Goal: Transaction & Acquisition: Purchase product/service

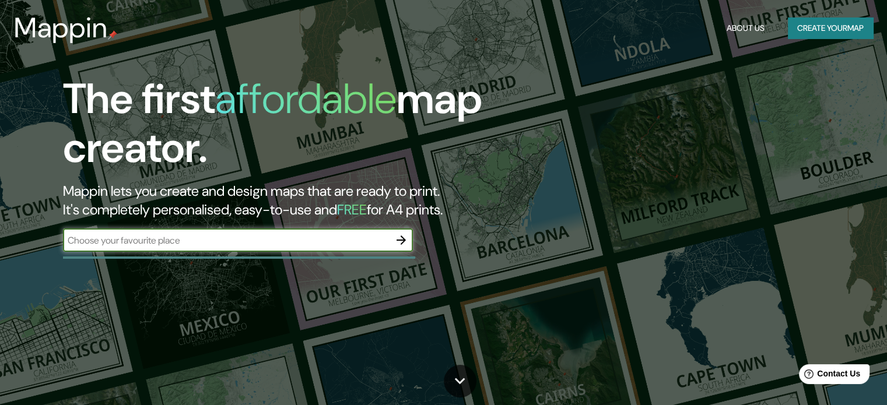
click at [821, 32] on button "Create your map" at bounding box center [830, 28] width 85 height 22
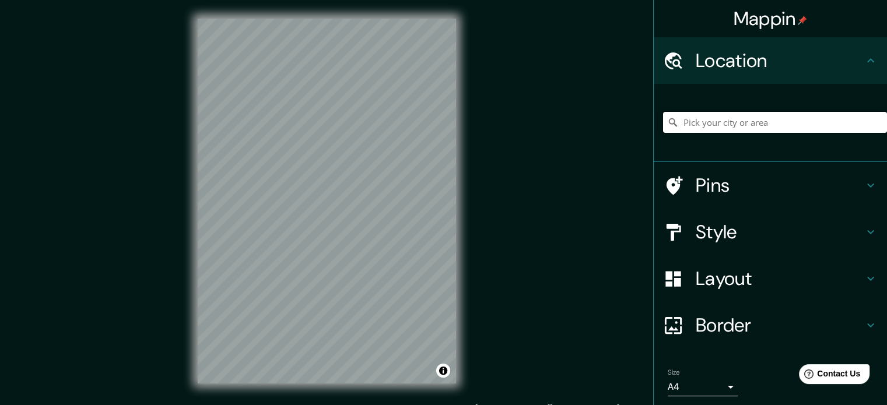
click at [694, 120] on input "Pick your city or area" at bounding box center [775, 122] width 224 height 21
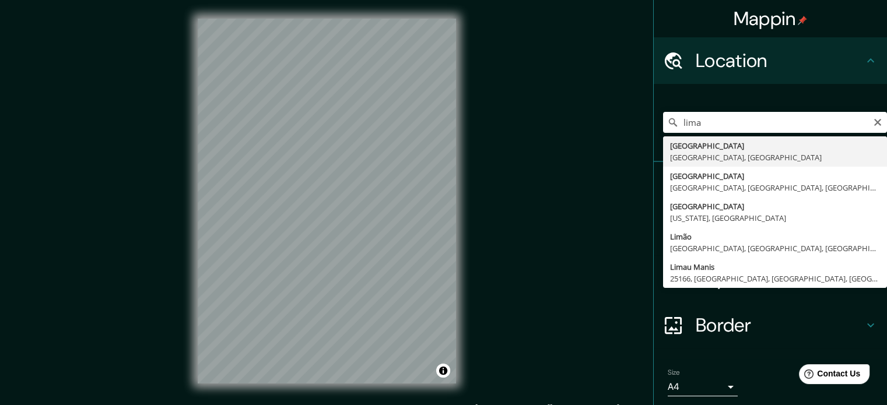
type input "[GEOGRAPHIC_DATA], [GEOGRAPHIC_DATA], [GEOGRAPHIC_DATA]"
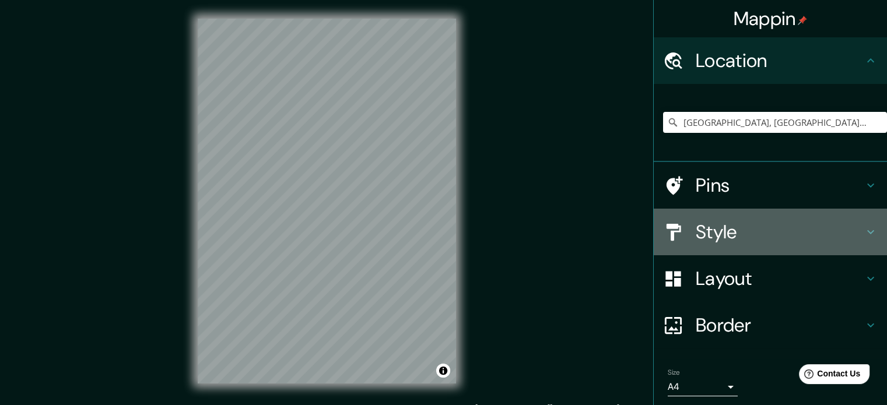
click at [711, 229] on h4 "Style" at bounding box center [780, 231] width 168 height 23
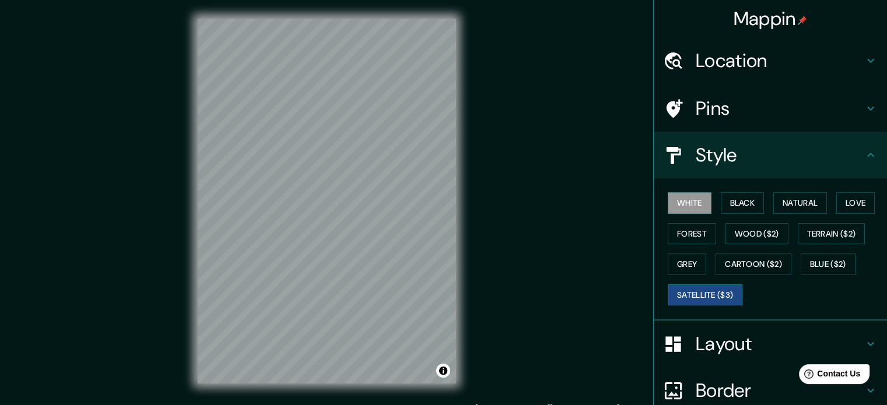
click at [702, 295] on button "Satellite ($3)" at bounding box center [705, 296] width 75 height 22
click at [458, 270] on div "© Mapbox © OpenStreetMap Improve this map © Maxar" at bounding box center [327, 201] width 296 height 402
click at [340, 287] on div at bounding box center [341, 283] width 9 height 9
click at [317, 233] on div at bounding box center [312, 229] width 9 height 9
click at [721, 200] on button "Black" at bounding box center [743, 203] width 44 height 22
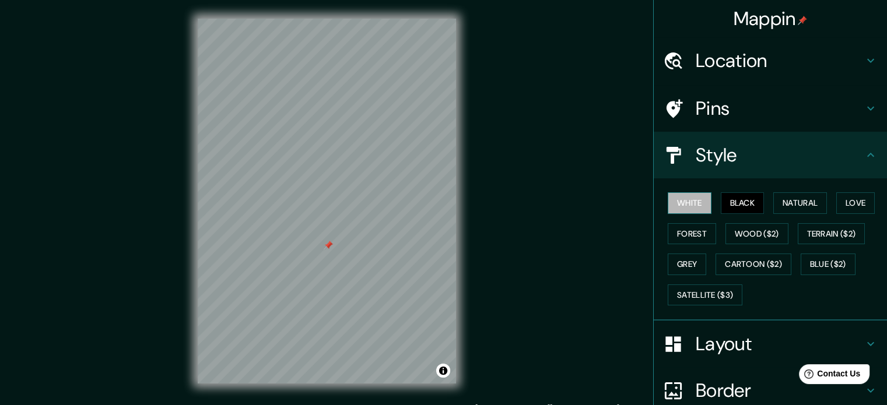
click at [686, 200] on button "White" at bounding box center [690, 203] width 44 height 22
